Goal: Browse casually: Explore the website without a specific task or goal

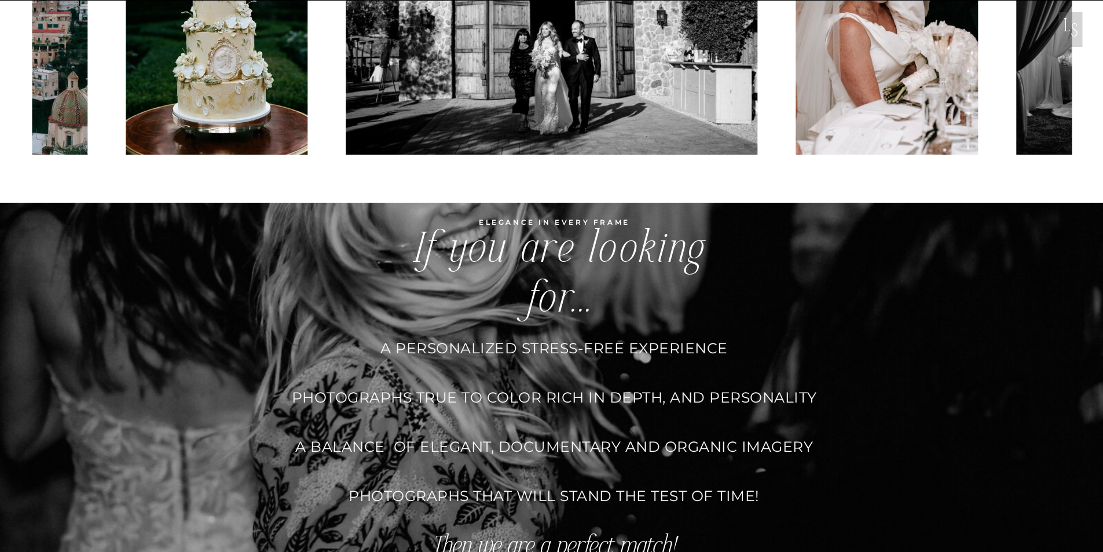
scroll to position [3647, 0]
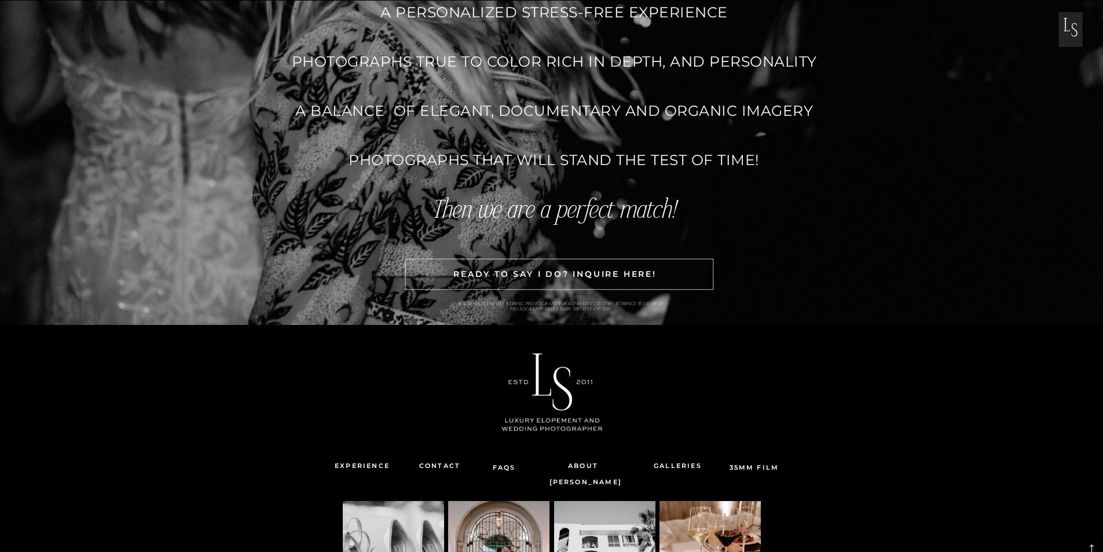
scroll to position [3647, 0]
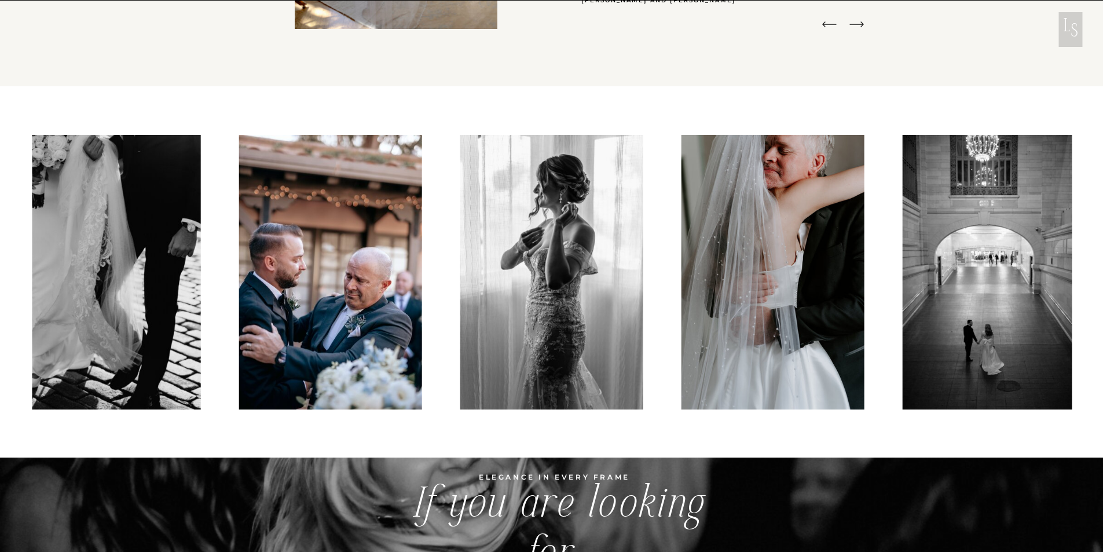
scroll to position [2952, 0]
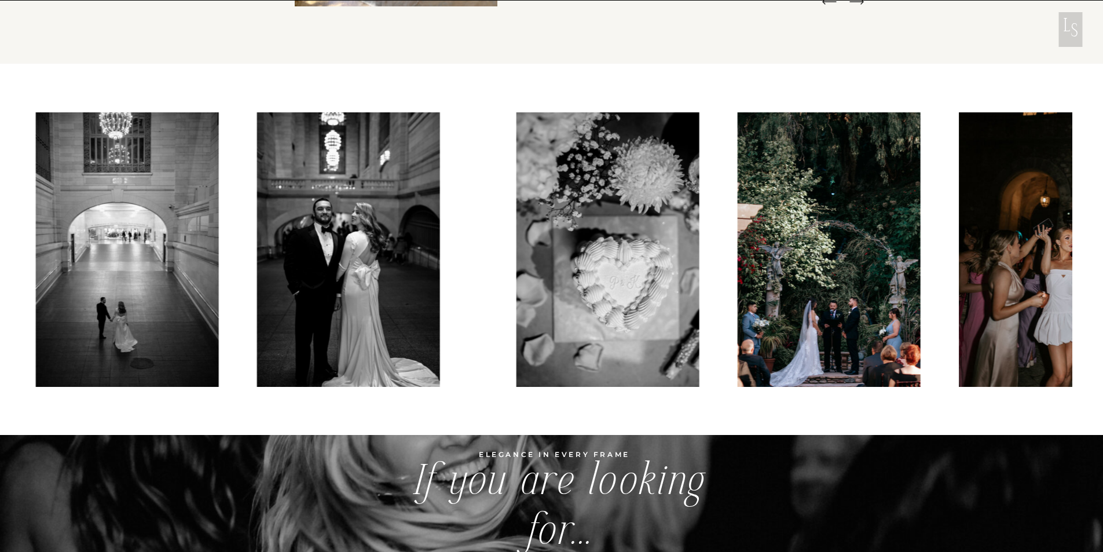
click at [118, 360] on img at bounding box center [127, 249] width 183 height 274
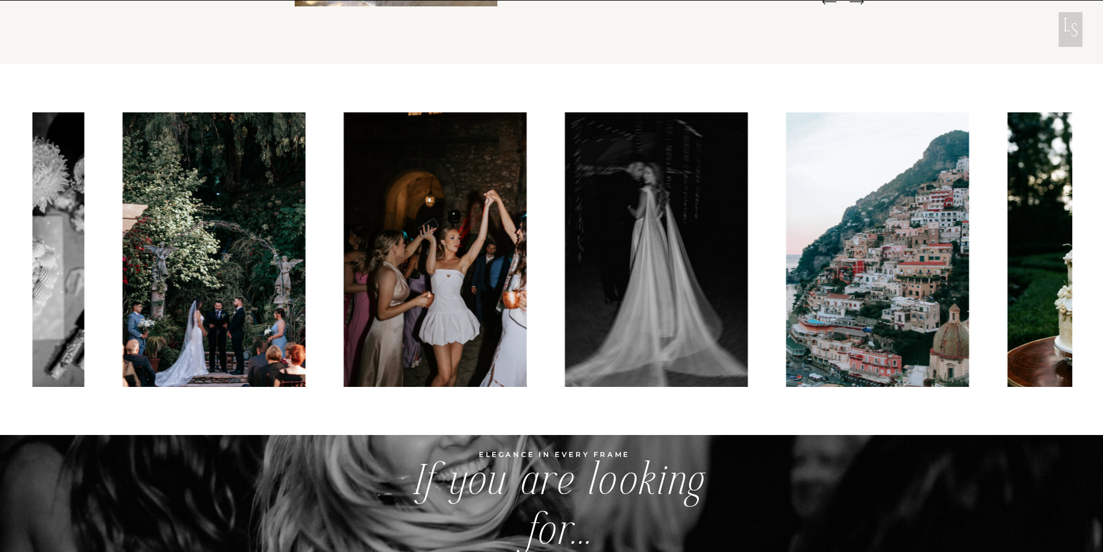
click at [189, 304] on img at bounding box center [214, 249] width 183 height 274
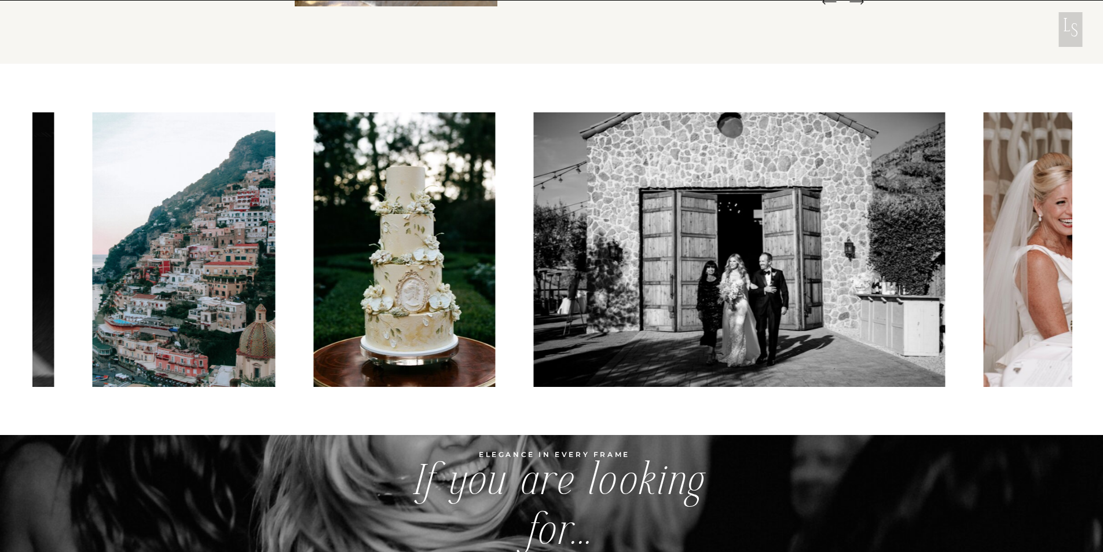
click at [153, 283] on img at bounding box center [183, 249] width 183 height 274
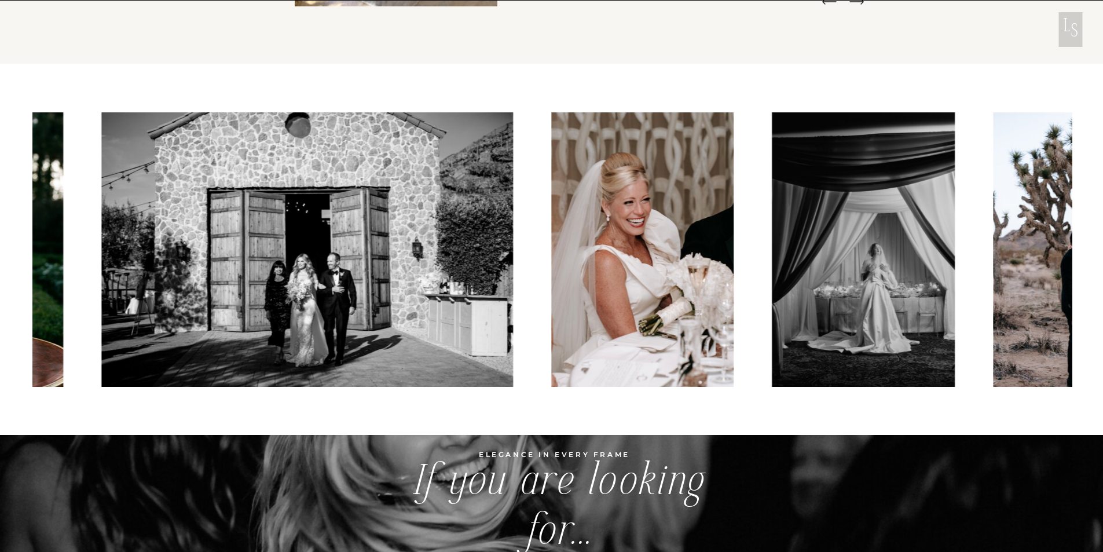
click at [173, 258] on img at bounding box center [307, 249] width 412 height 274
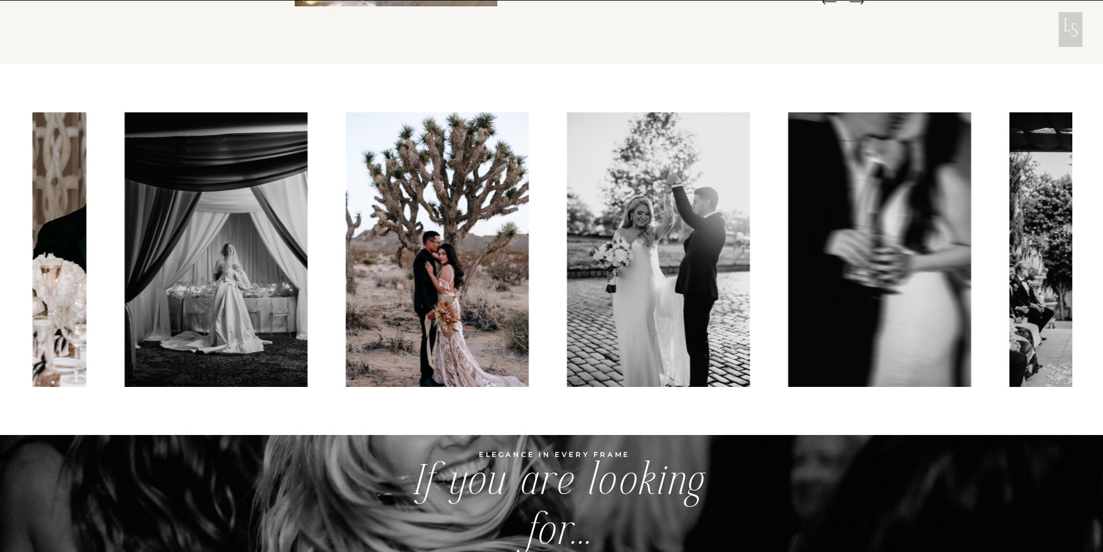
click at [176, 268] on img at bounding box center [216, 249] width 183 height 274
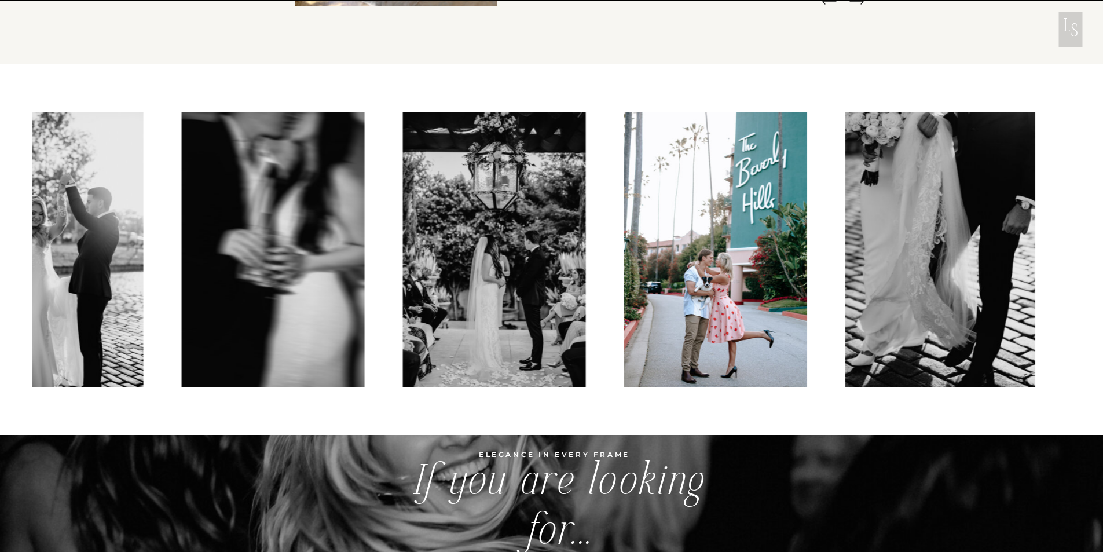
click at [303, 290] on img at bounding box center [273, 249] width 183 height 274
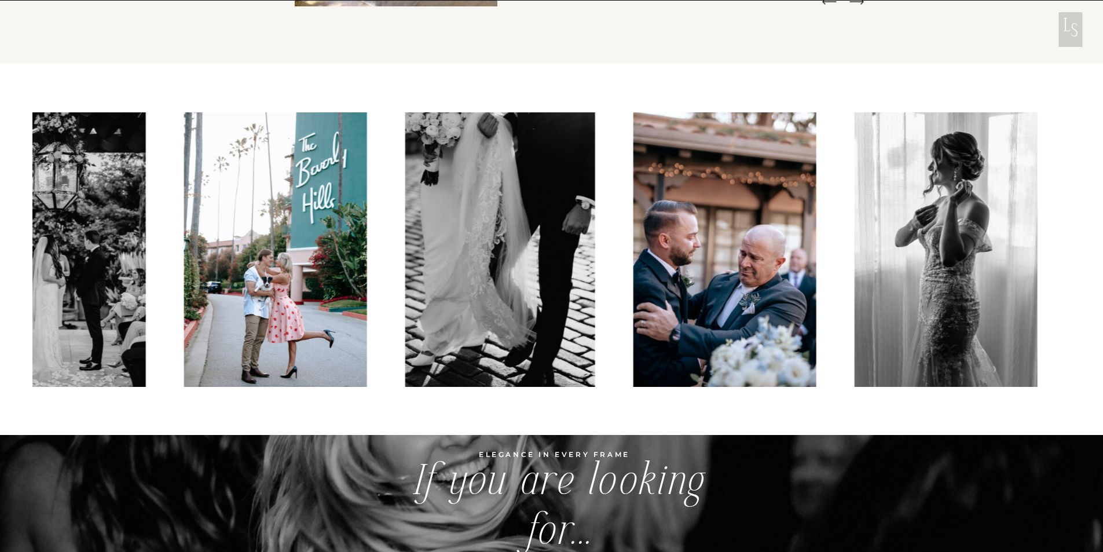
click at [208, 301] on img at bounding box center [275, 249] width 183 height 274
